Goal: Contribute content

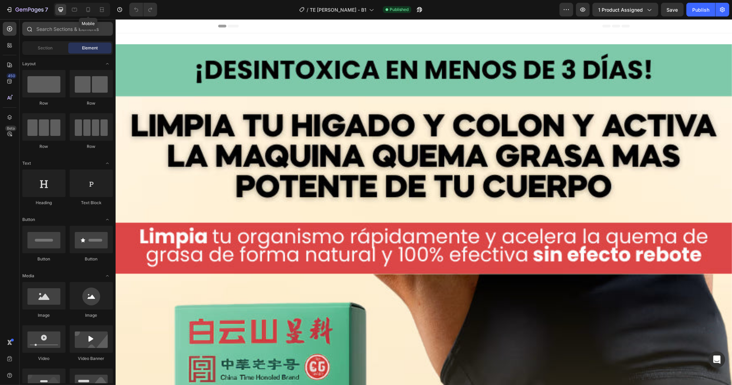
drag, startPoint x: 89, startPoint y: 11, endPoint x: 105, endPoint y: 30, distance: 24.6
click at [89, 11] on icon at bounding box center [88, 9] width 4 height 5
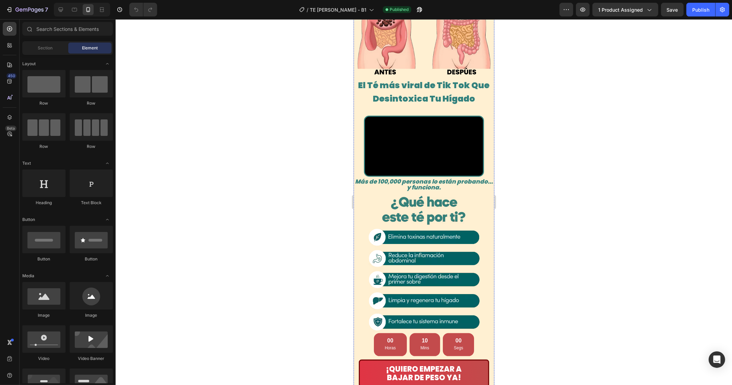
scroll to position [343, 0]
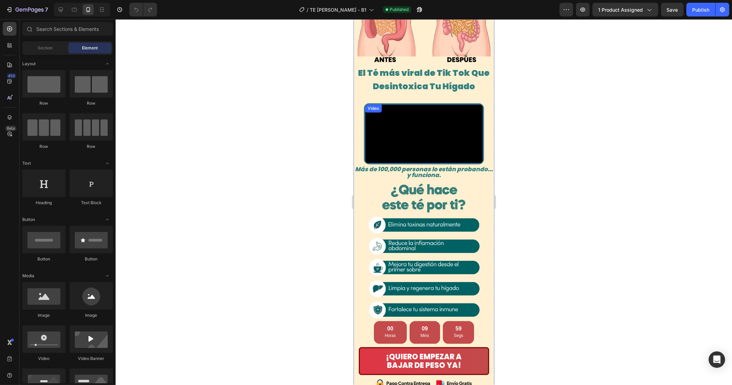
click at [390, 163] on video at bounding box center [424, 133] width 118 height 59
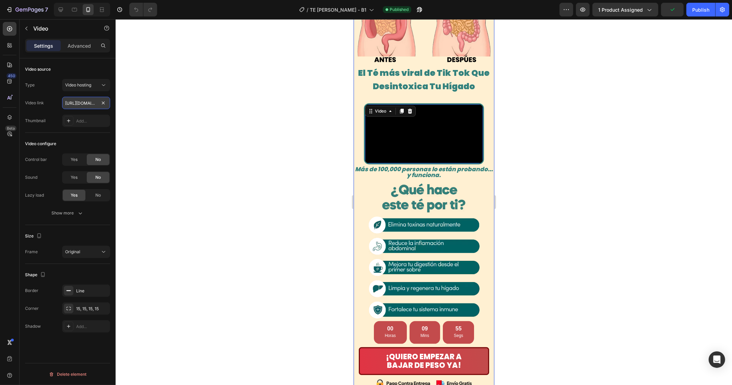
click at [79, 104] on input "[URL][DOMAIN_NAME]" at bounding box center [86, 103] width 48 height 12
paste input "bf5ab67043f14054a9698110b6a73e34"
click at [414, 163] on video at bounding box center [424, 133] width 118 height 59
click at [84, 100] on input "[URL][DOMAIN_NAME]" at bounding box center [86, 103] width 48 height 12
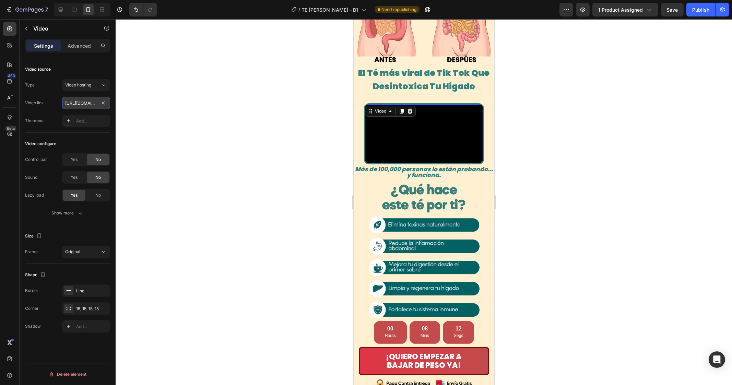
click at [79, 101] on input "[URL][DOMAIN_NAME]" at bounding box center [86, 103] width 48 height 12
paste input "eb68d71aa90244eca1716d9d43e41ce2"
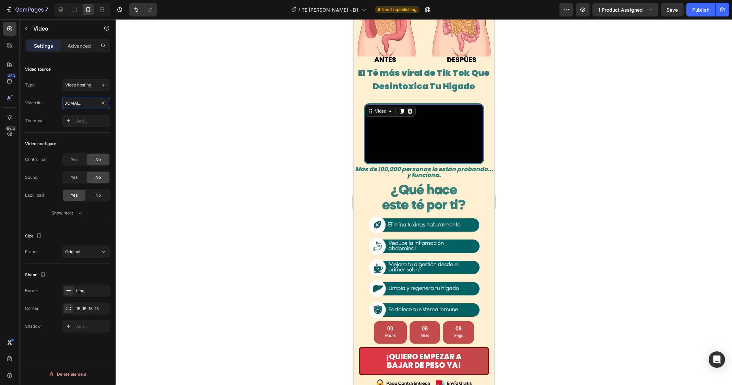
type input "[URL][DOMAIN_NAME]"
click at [243, 154] on div at bounding box center [424, 202] width 616 height 366
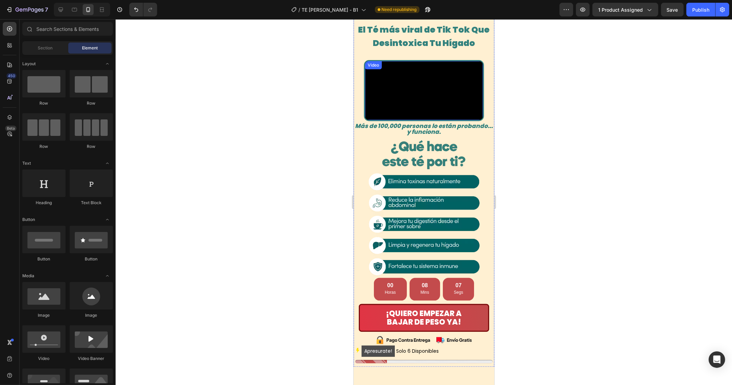
scroll to position [429, 0]
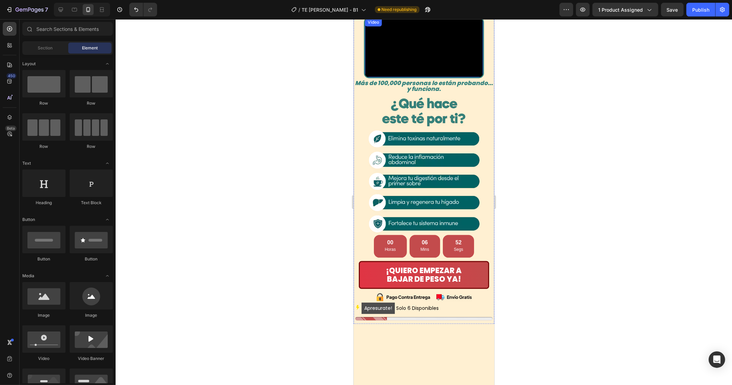
click at [406, 77] on video at bounding box center [424, 47] width 118 height 59
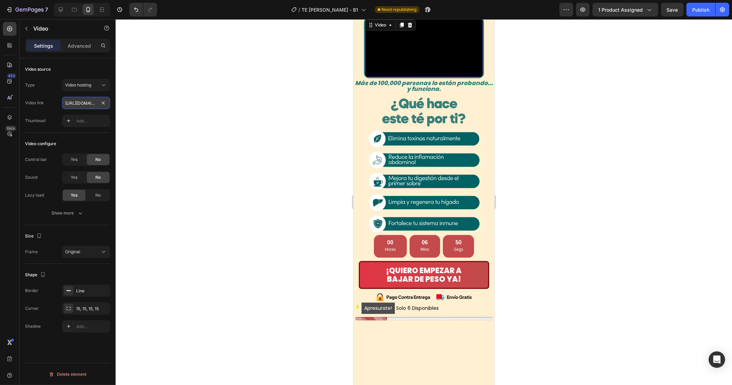
click at [84, 100] on input "[URL][DOMAIN_NAME]" at bounding box center [86, 103] width 48 height 12
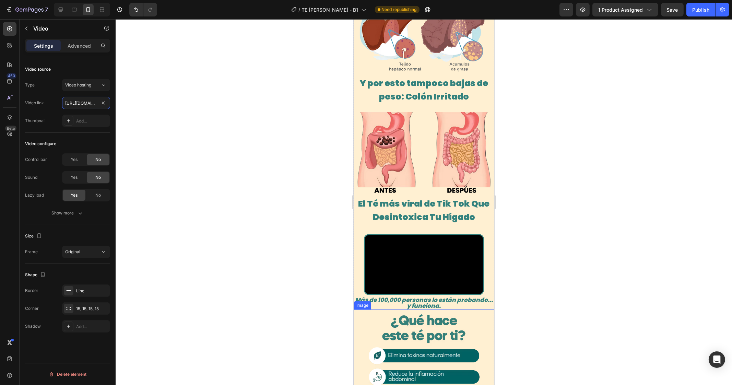
scroll to position [252, 0]
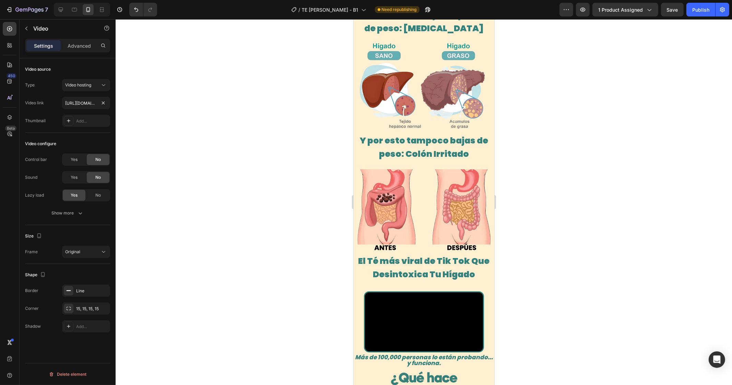
click at [411, 303] on video at bounding box center [424, 321] width 118 height 59
click at [75, 106] on input "[URL][DOMAIN_NAME]" at bounding box center [86, 103] width 48 height 12
click at [75, 104] on input "[URL][DOMAIN_NAME]" at bounding box center [86, 103] width 48 height 12
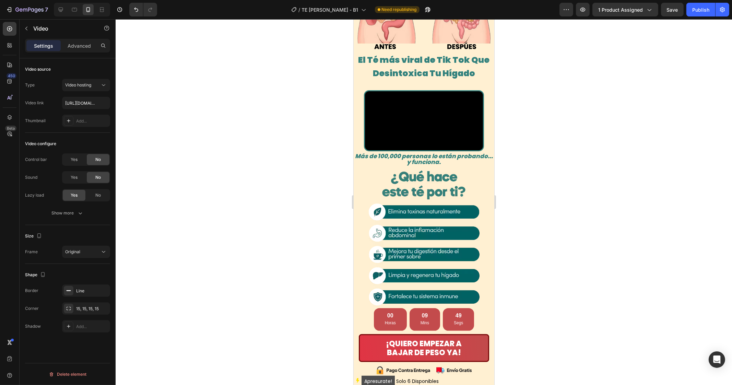
click at [416, 104] on video at bounding box center [424, 120] width 118 height 59
click at [72, 97] on input "[URL][DOMAIN_NAME]" at bounding box center [86, 103] width 48 height 12
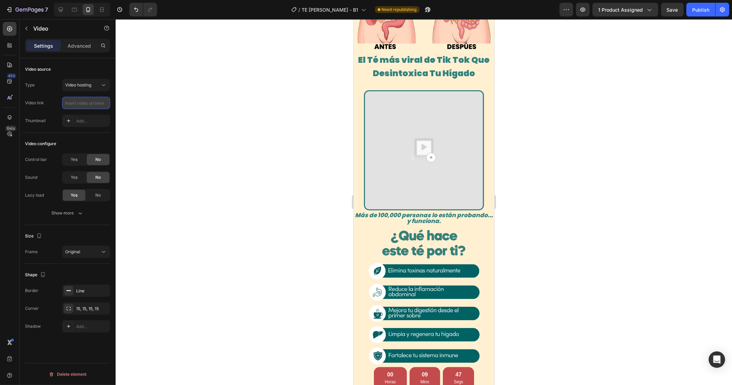
paste input "[URL][DOMAIN_NAME]"
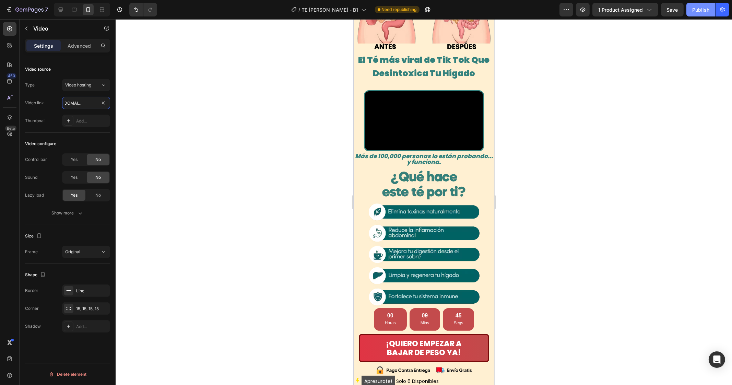
type input "[URL][DOMAIN_NAME]"
click at [695, 11] on div "Publish" at bounding box center [700, 9] width 17 height 7
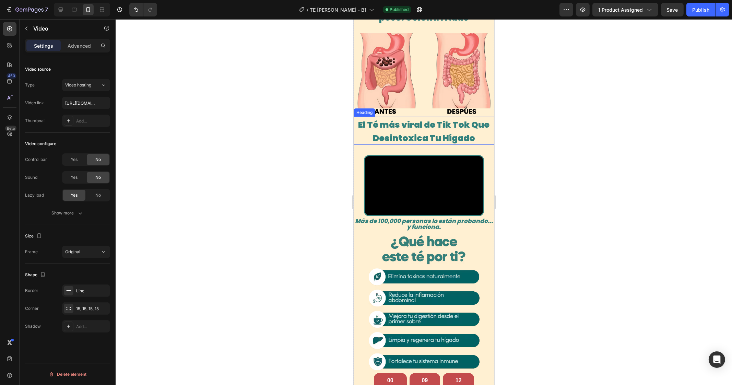
scroll to position [166, 0]
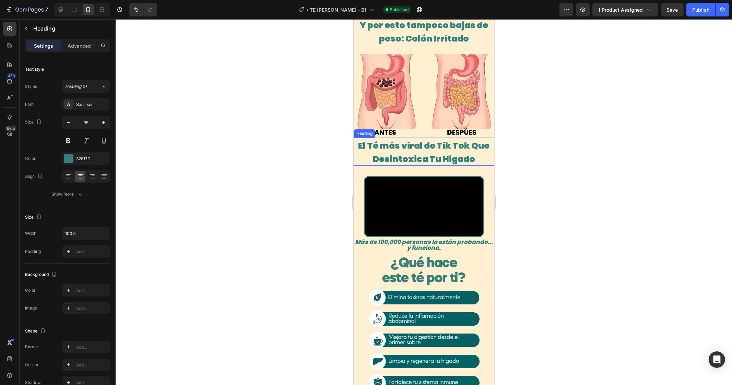
click at [414, 145] on span "El Té más viral de Tik Tok Que Desintoxica Tu Hígado" at bounding box center [423, 152] width 131 height 25
click at [315, 168] on div at bounding box center [424, 202] width 616 height 366
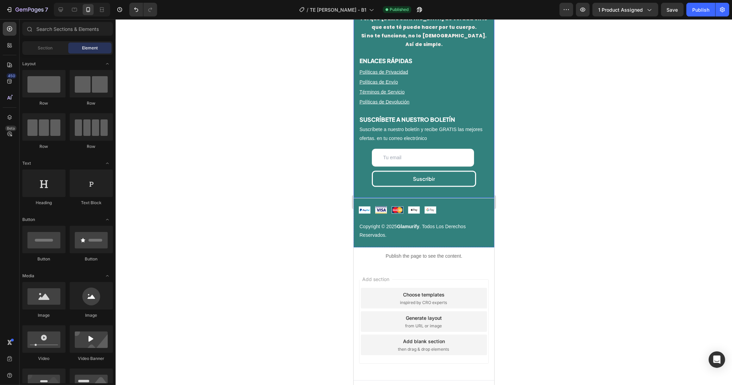
scroll to position [2041, 0]
